Goal: Task Accomplishment & Management: Complete application form

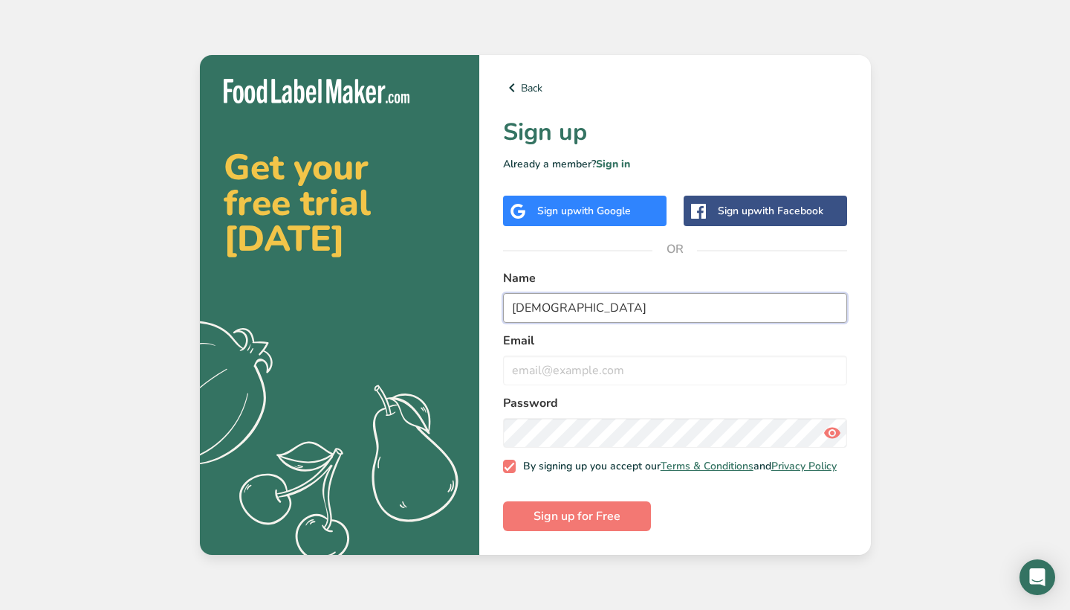
type input "[DEMOGRAPHIC_DATA]"
type input "[EMAIL_ADDRESS][DOMAIN_NAME]"
click at [576, 520] on button "Sign up for Free" at bounding box center [577, 516] width 148 height 30
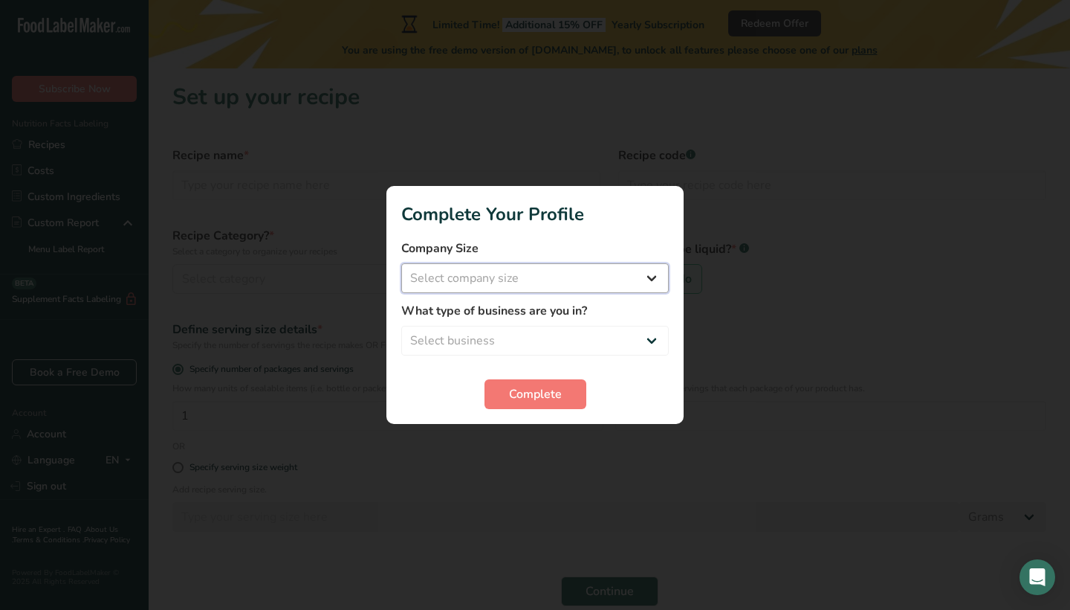
select select "1"
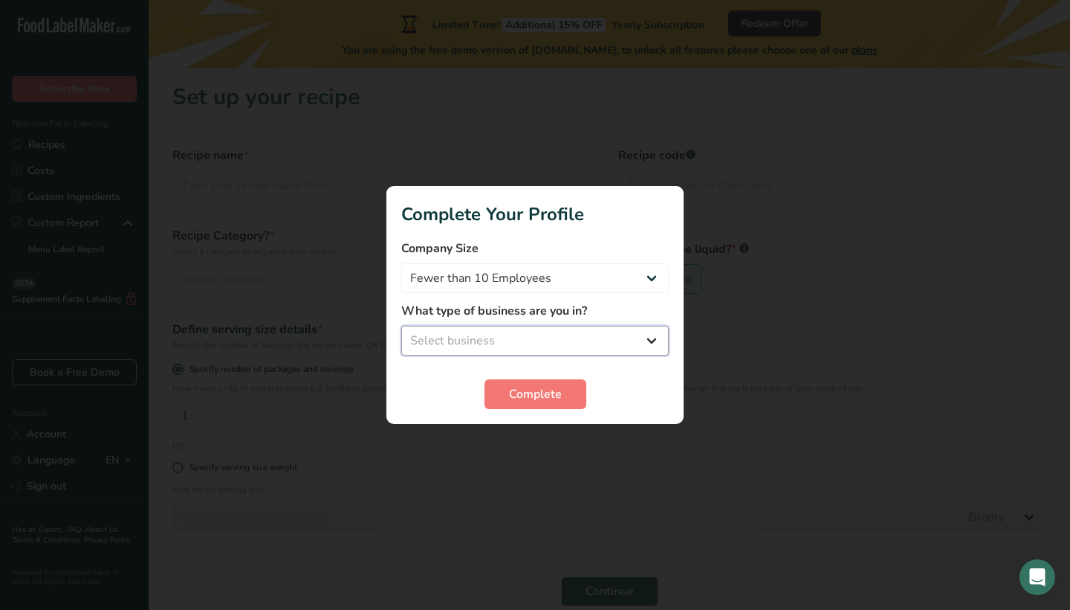
click at [555, 345] on select "Select business Packaged Food Manufacturer Restaurant & Cafe Bakery Meal Plans …" at bounding box center [535, 341] width 268 height 30
select select "8"
click at [550, 395] on span "Complete" at bounding box center [535, 394] width 53 height 18
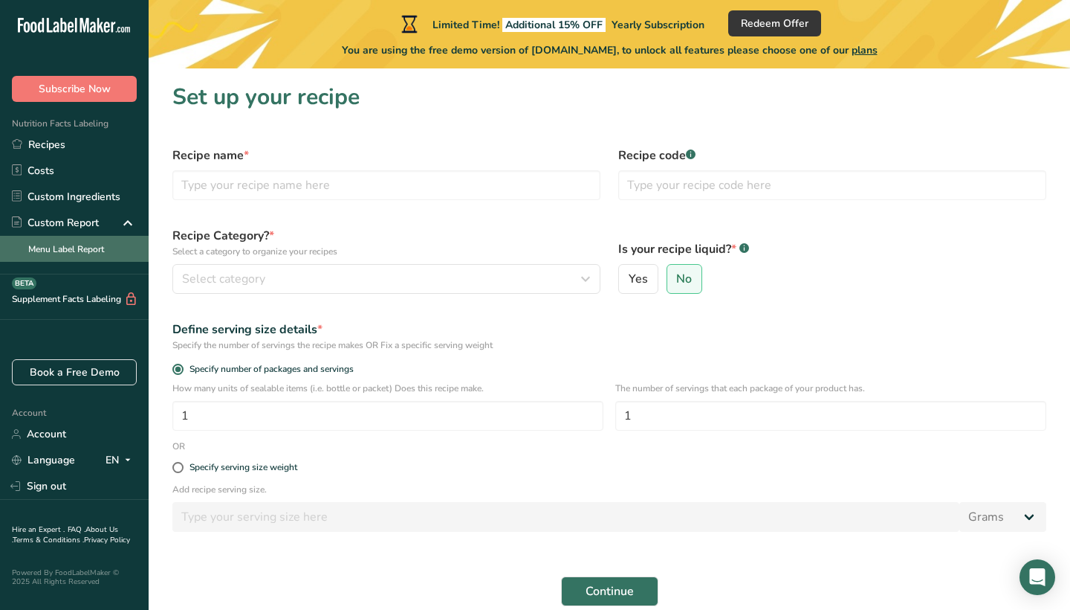
click at [87, 255] on link "Menu Label Report" at bounding box center [74, 249] width 149 height 26
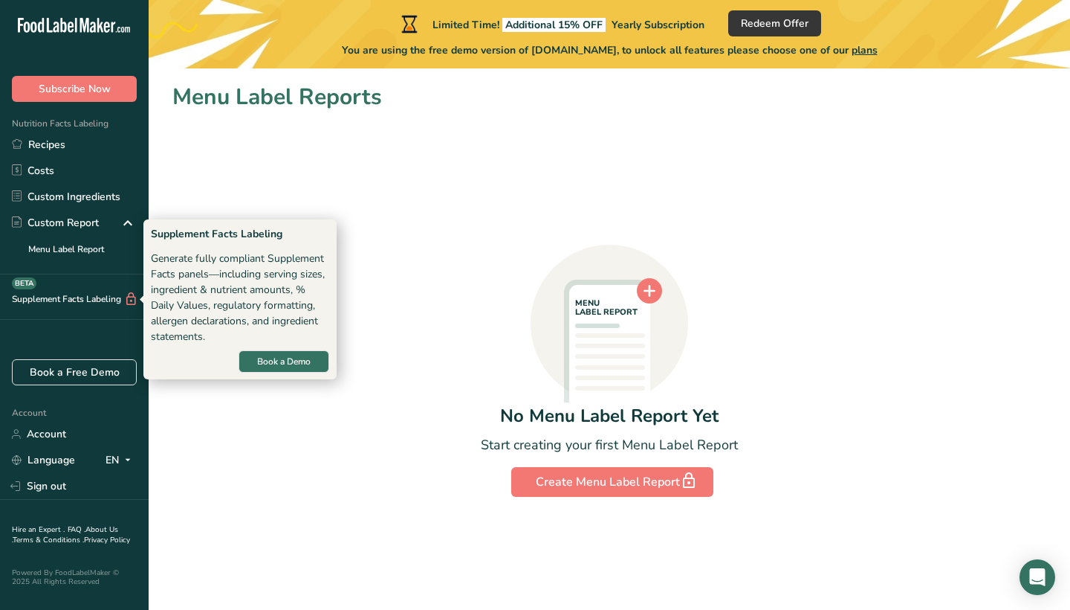
click at [105, 306] on div "Supplement Facts Labeling BETA" at bounding box center [69, 299] width 138 height 16
